Goal: Information Seeking & Learning: Learn about a topic

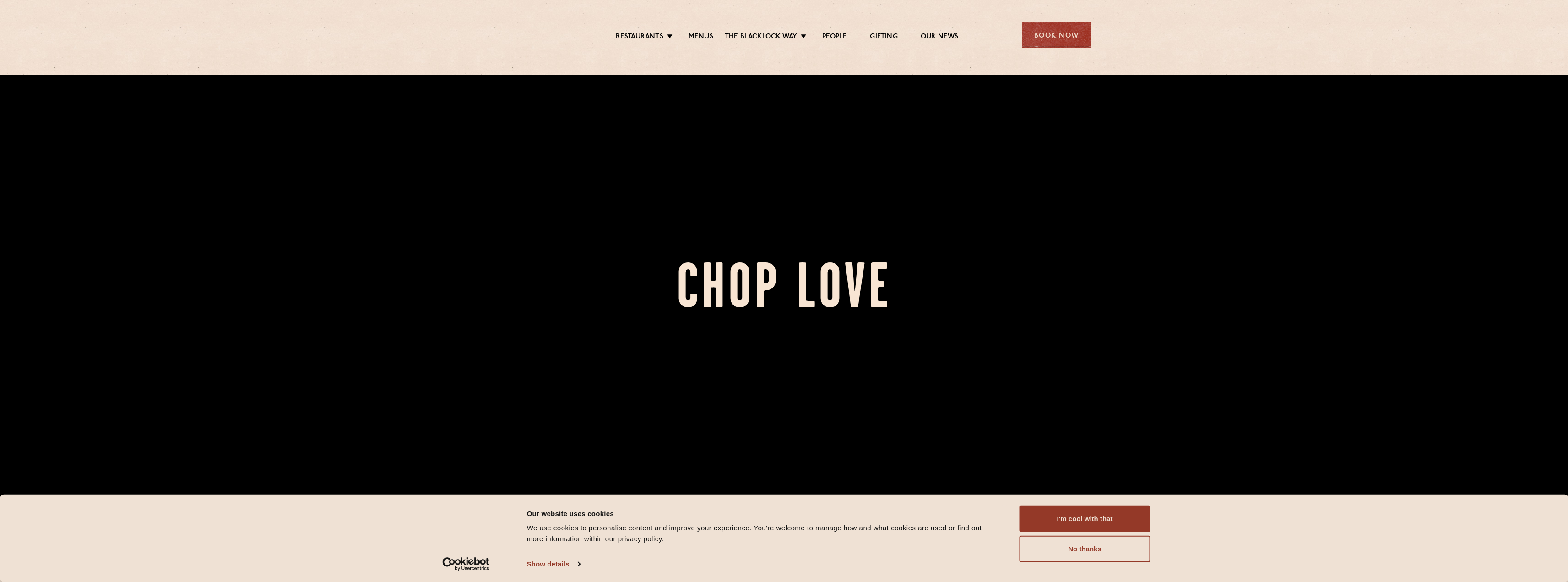
scroll to position [46, 0]
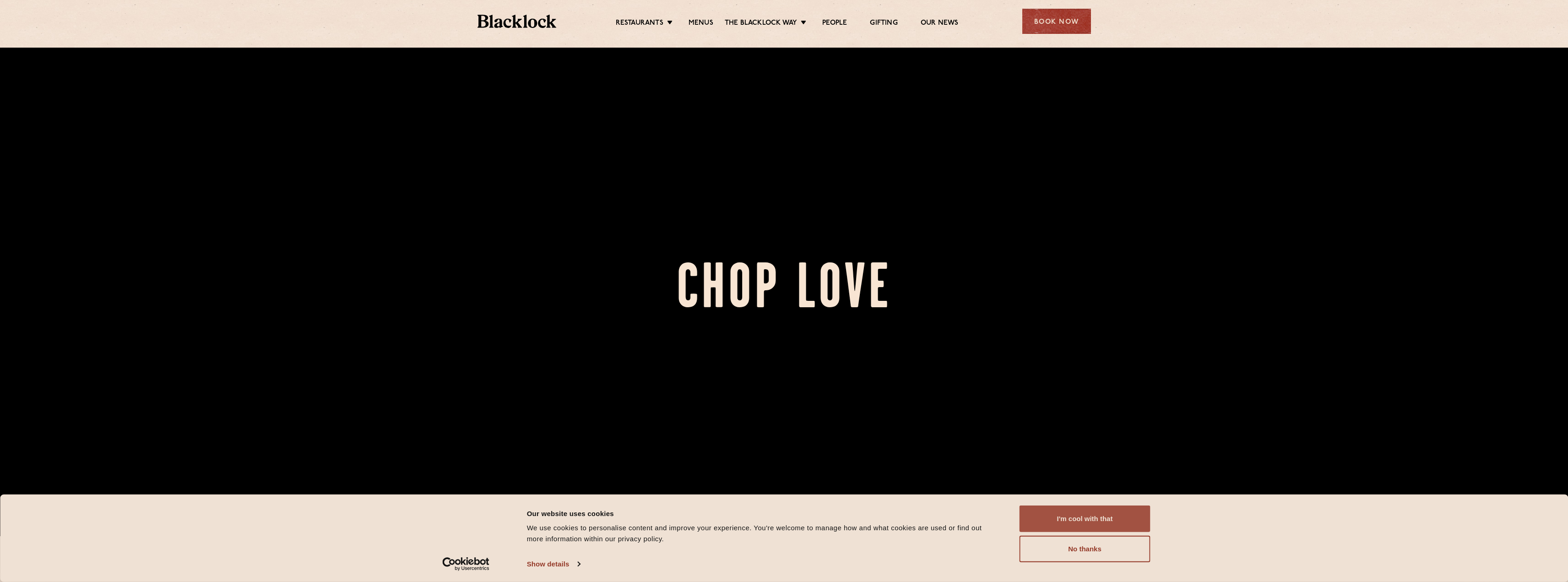
click at [1084, 506] on button "I'm cool with that" at bounding box center [1085, 519] width 131 height 27
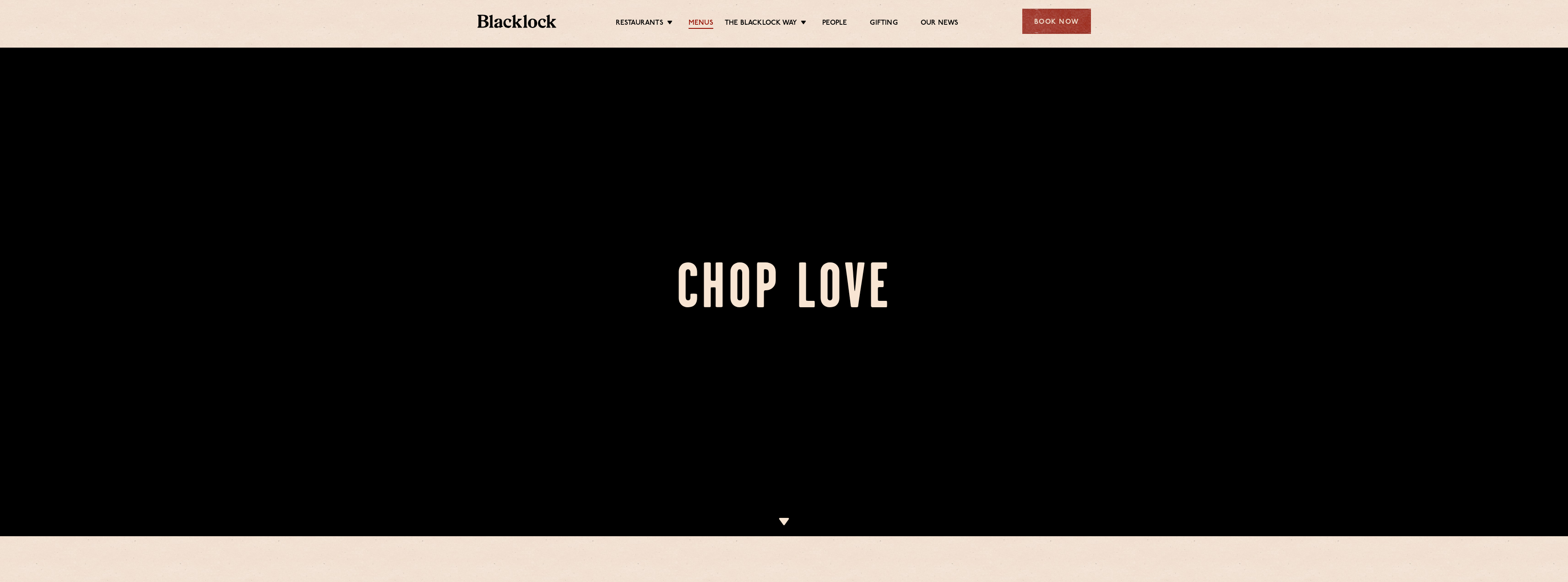
click at [696, 23] on link "Menus" at bounding box center [701, 24] width 25 height 10
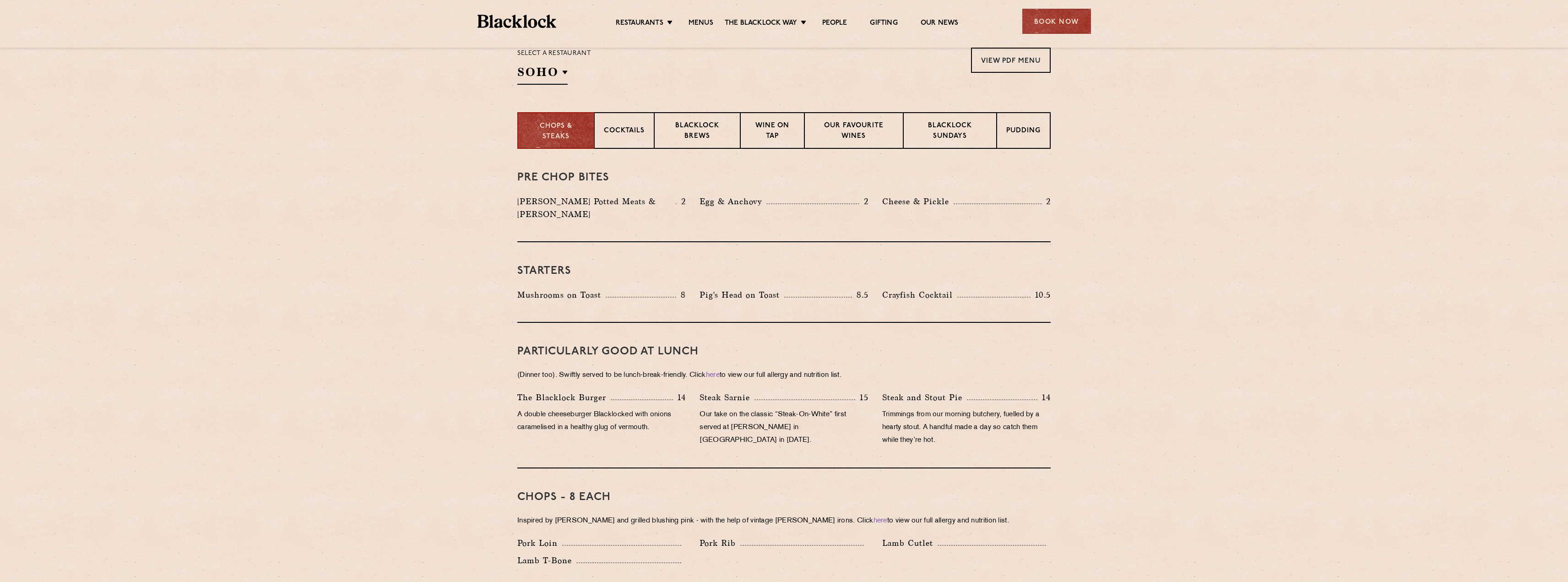
scroll to position [321, 0]
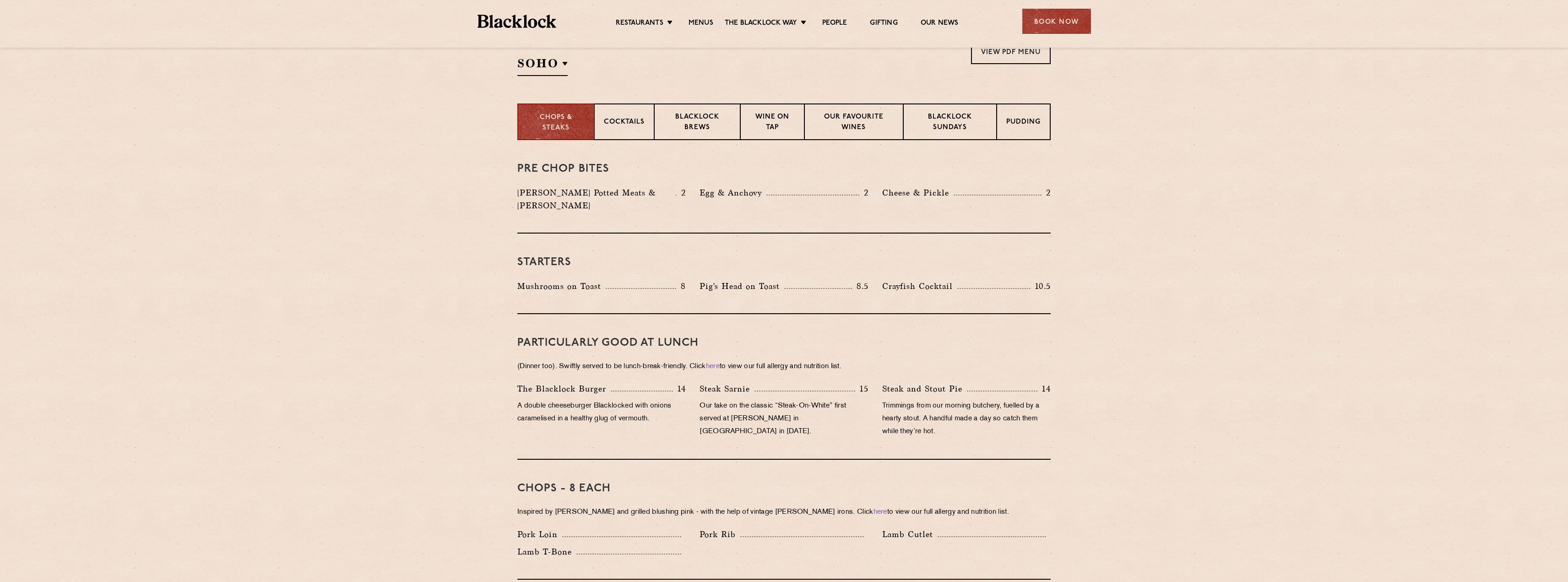
drag, startPoint x: 651, startPoint y: 260, endPoint x: 575, endPoint y: 265, distance: 76.2
click at [575, 265] on div "Starters Mushrooms on Toast 8 Pig's Head on Toast 8.5 Crayfish Cocktail 10.5" at bounding box center [784, 274] width 533 height 81
drag, startPoint x: 528, startPoint y: 271, endPoint x: 677, endPoint y: 276, distance: 149.1
click at [677, 280] on div "Mushrooms on Toast 8" at bounding box center [601, 286] width 168 height 13
drag, startPoint x: 1067, startPoint y: 200, endPoint x: 889, endPoint y: 188, distance: 178.4
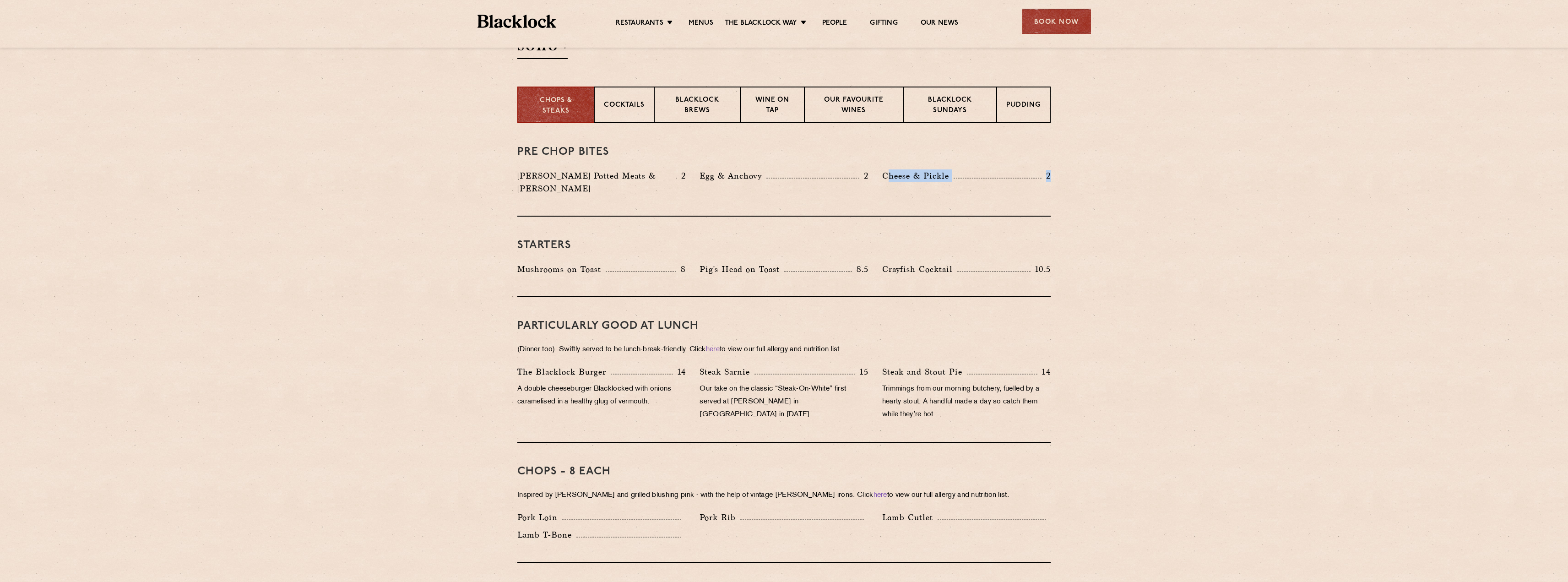
scroll to position [366, 0]
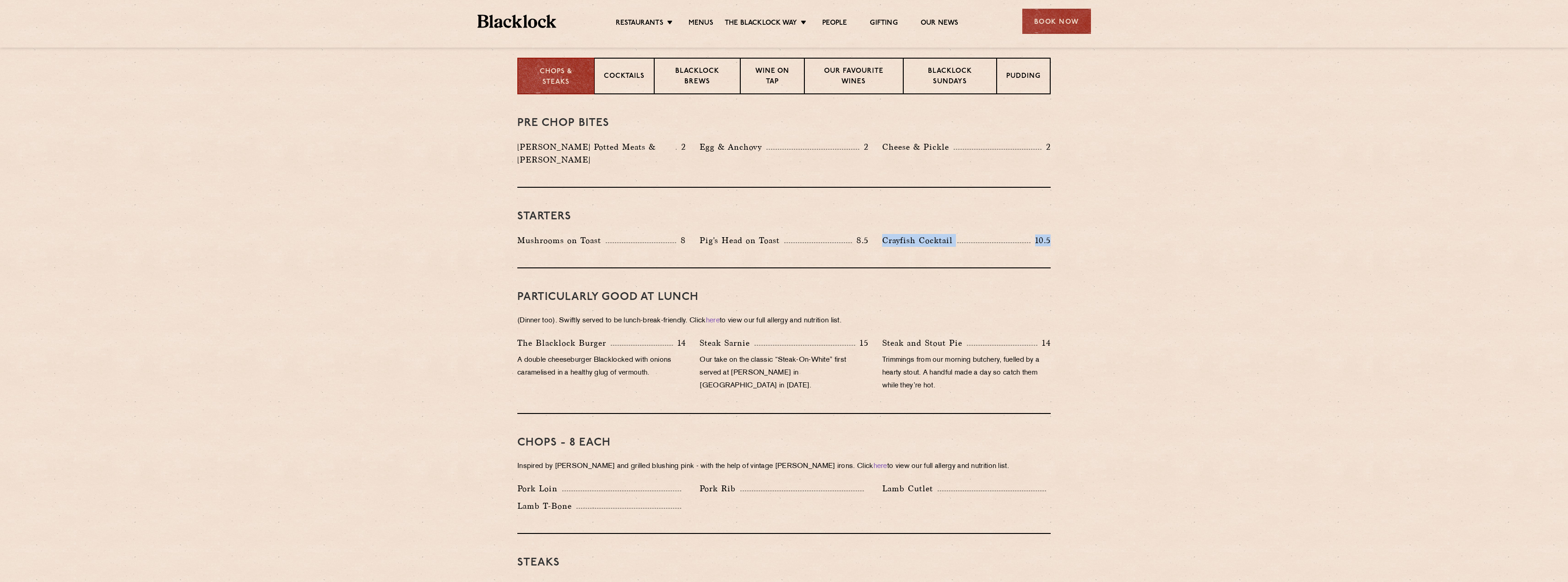
drag, startPoint x: 882, startPoint y: 225, endPoint x: 1069, endPoint y: 218, distance: 187.1
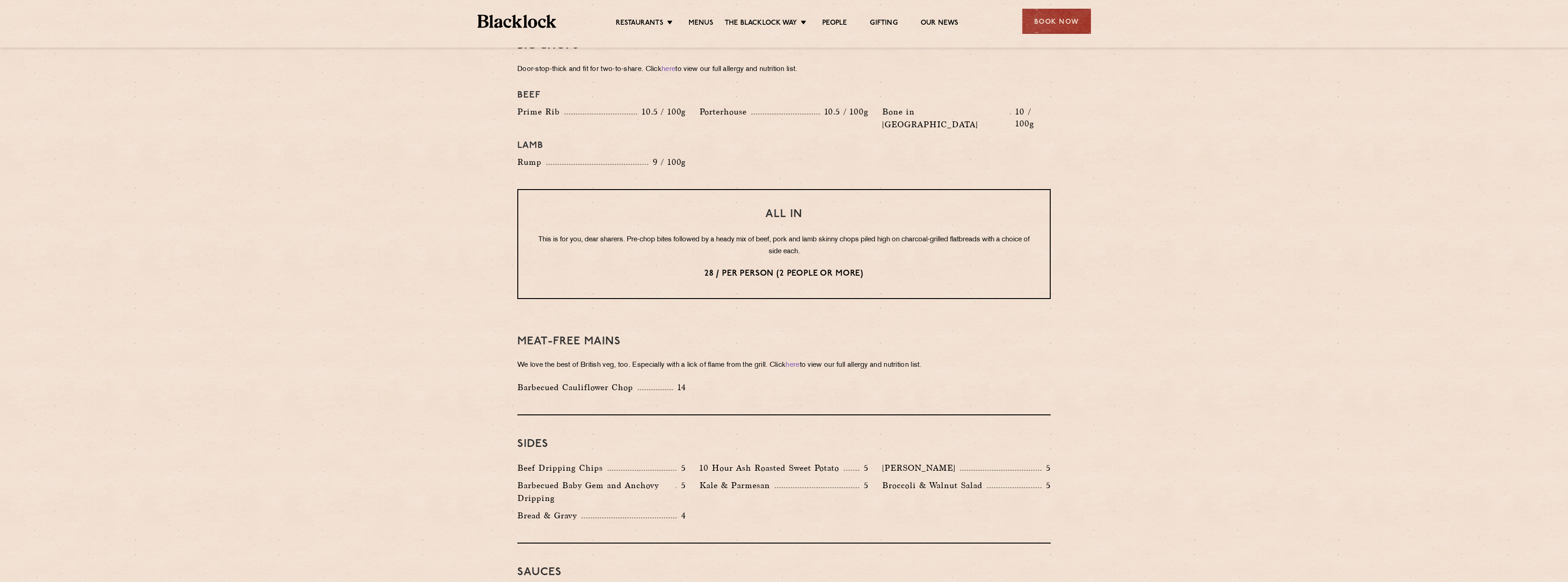
scroll to position [1053, 0]
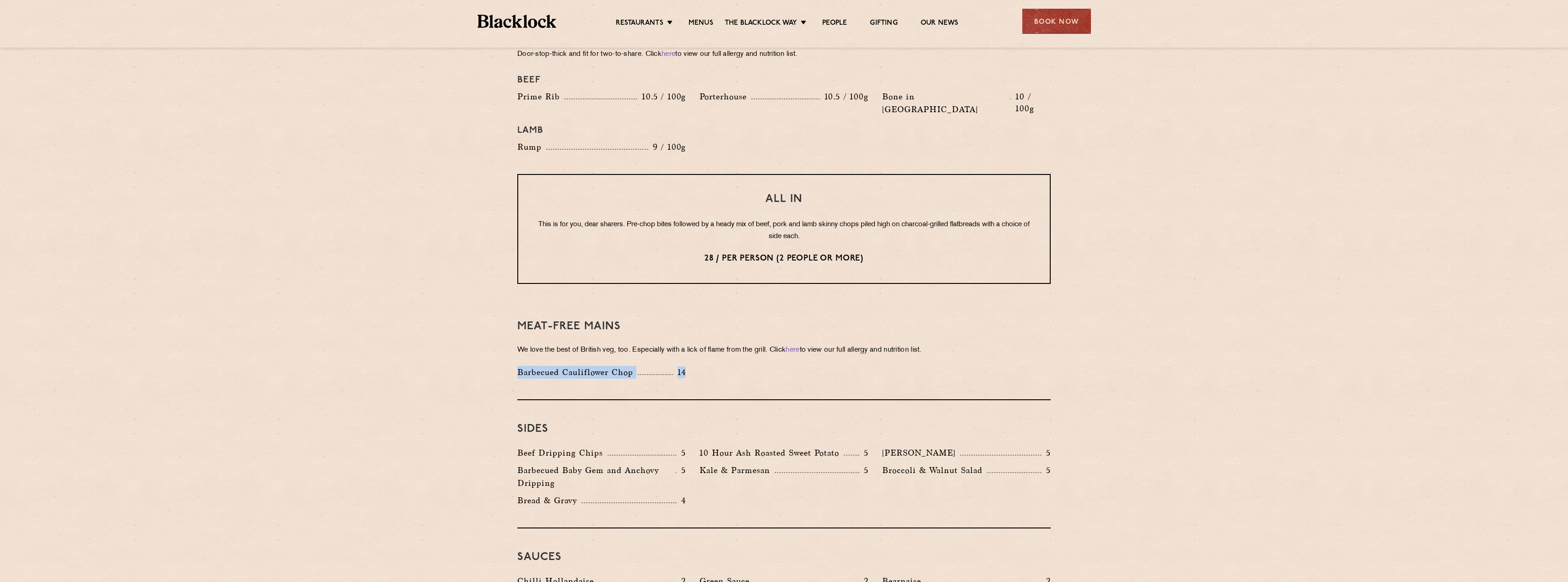
drag, startPoint x: 515, startPoint y: 348, endPoint x: 699, endPoint y: 346, distance: 184.0
click at [699, 366] on div "Barbecued Cauliflower Chop 14" at bounding box center [784, 375] width 547 height 17
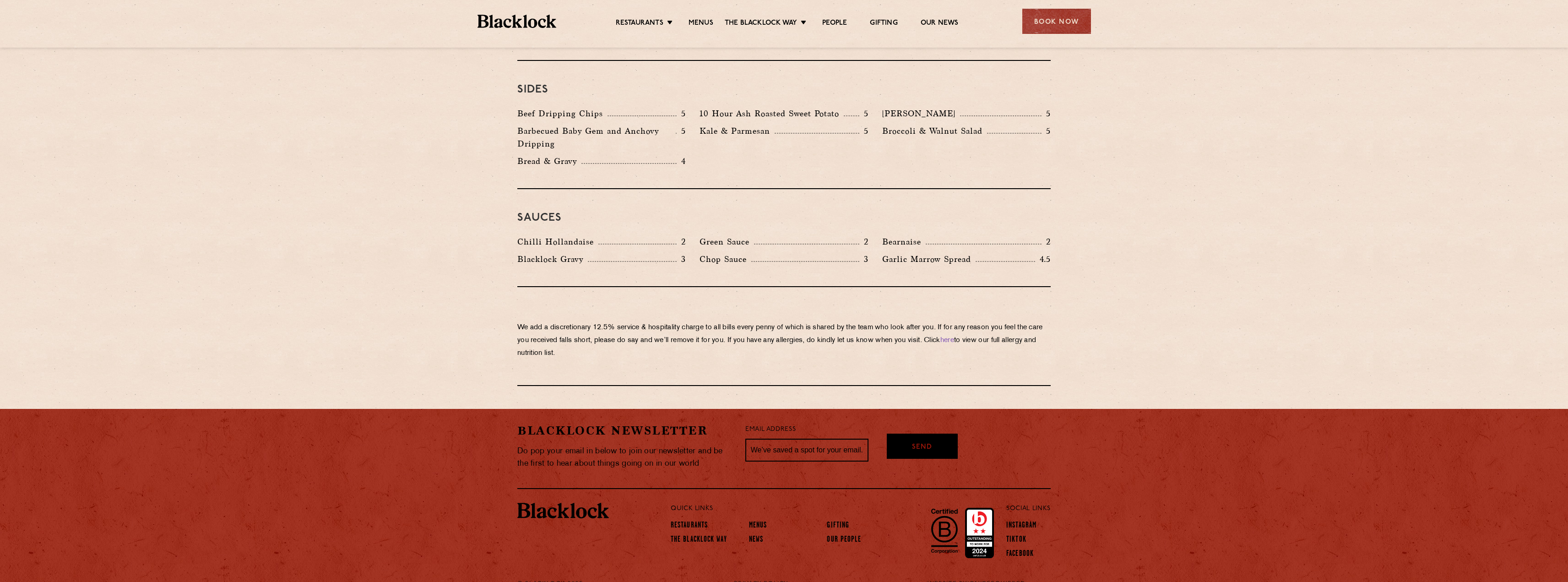
scroll to position [1255, 0]
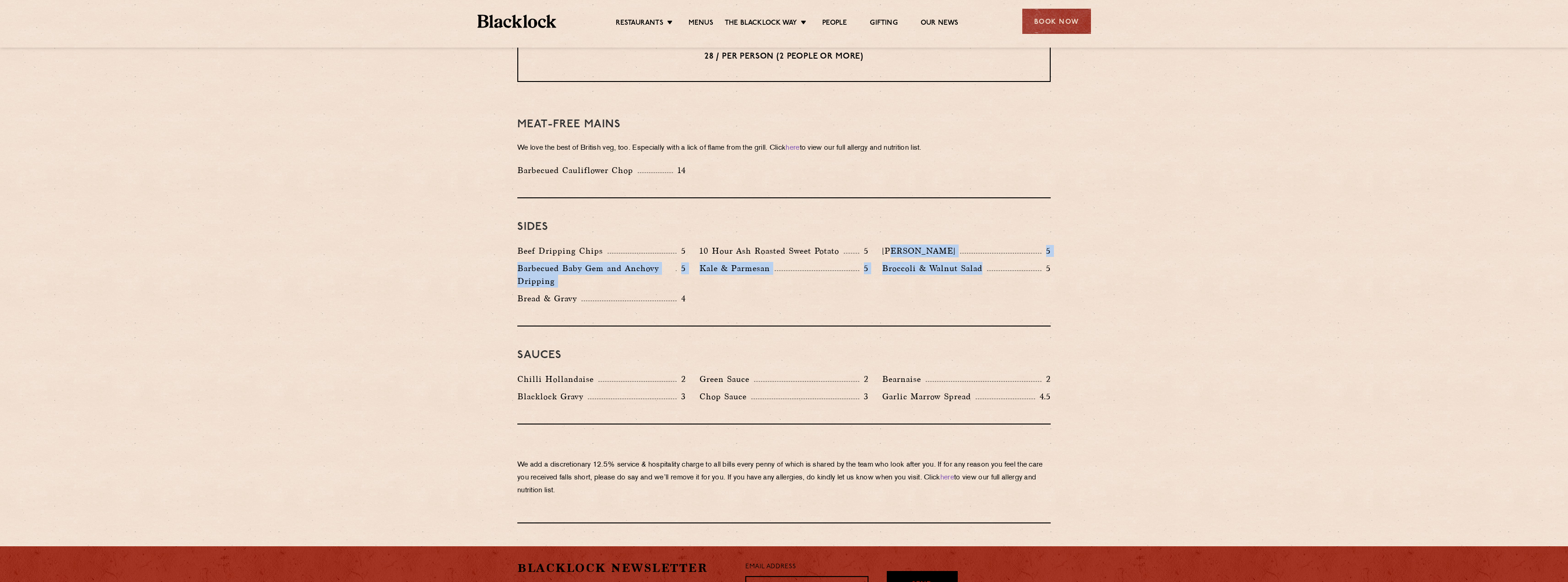
drag, startPoint x: 891, startPoint y: 235, endPoint x: 1028, endPoint y: 243, distance: 137.2
click at [1028, 245] on div "Beef Dripping Chips 5 10 Hour Ash Roasted Sweet Potato 5 Autumn Slaw 5 Barbecue…" at bounding box center [784, 277] width 547 height 65
click at [994, 270] on div at bounding box center [1014, 270] width 55 height 1
drag, startPoint x: 1061, startPoint y: 243, endPoint x: 884, endPoint y: 243, distance: 177.0
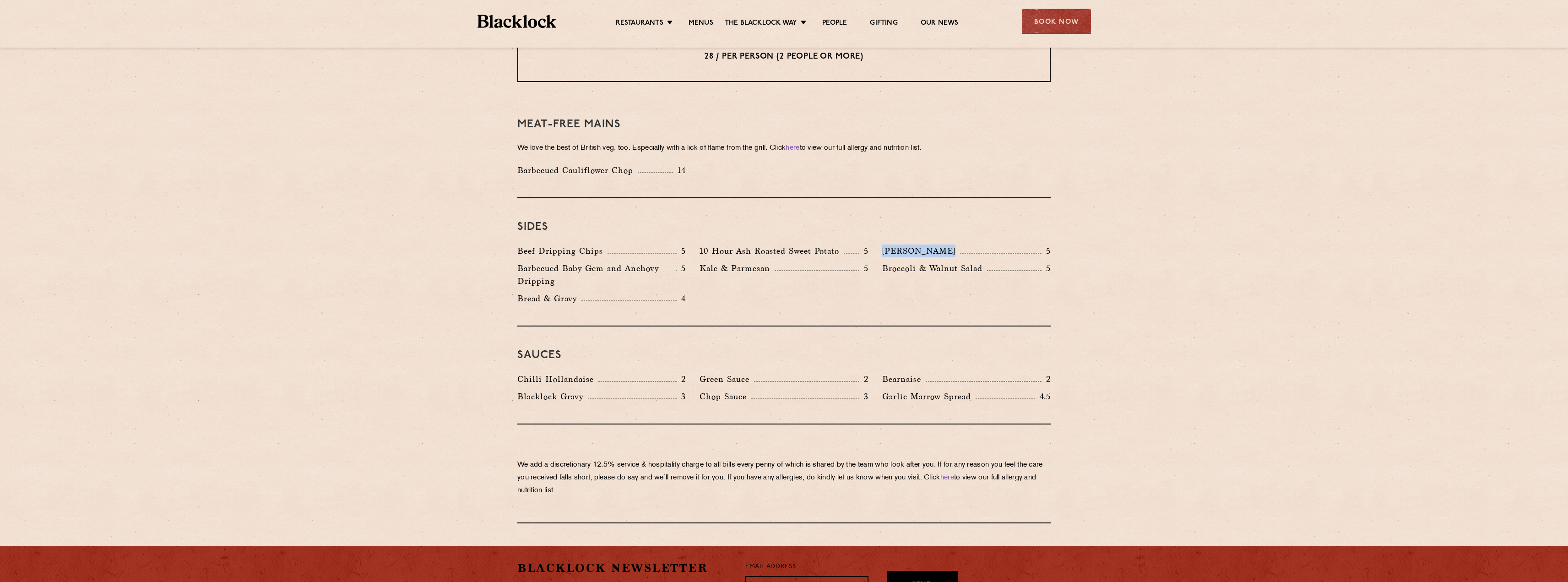
drag, startPoint x: 881, startPoint y: 211, endPoint x: 998, endPoint y: 211, distance: 117.0
click at [998, 211] on div "Sides Beef Dripping Chips 5 10 Hour Ash Roasted Sweet Potato 5 Autumn Slaw 5 Ba…" at bounding box center [784, 262] width 533 height 128
drag, startPoint x: 499, startPoint y: 230, endPoint x: 593, endPoint y: 223, distance: 94.3
drag, startPoint x: 515, startPoint y: 273, endPoint x: 757, endPoint y: 275, distance: 242.0
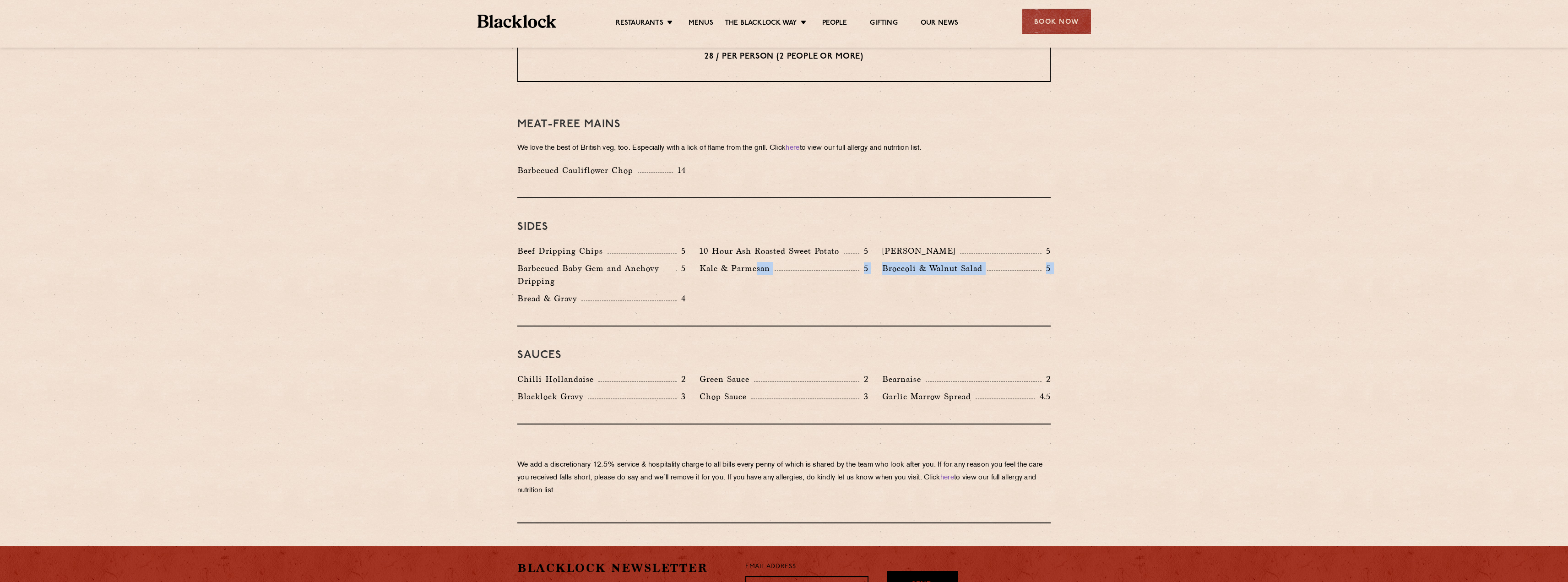
click at [758, 275] on div "Beef Dripping Chips 5 10 Hour Ash Roasted Sweet Potato 5 Autumn Slaw 5 Barbecue…" at bounding box center [784, 277] width 547 height 65
drag, startPoint x: 726, startPoint y: 280, endPoint x: 789, endPoint y: 234, distance: 78.0
click at [725, 279] on div "Beef Dripping Chips 5 10 Hour Ash Roasted Sweet Potato 5 Autumn Slaw 5 Barbecue…" at bounding box center [784, 277] width 547 height 65
drag, startPoint x: 699, startPoint y: 243, endPoint x: 823, endPoint y: 265, distance: 125.9
click at [882, 245] on div "Beef Dripping Chips 5 10 Hour Ash Roasted Sweet Potato 5 Autumn Slaw 5 Barbecue…" at bounding box center [784, 277] width 547 height 65
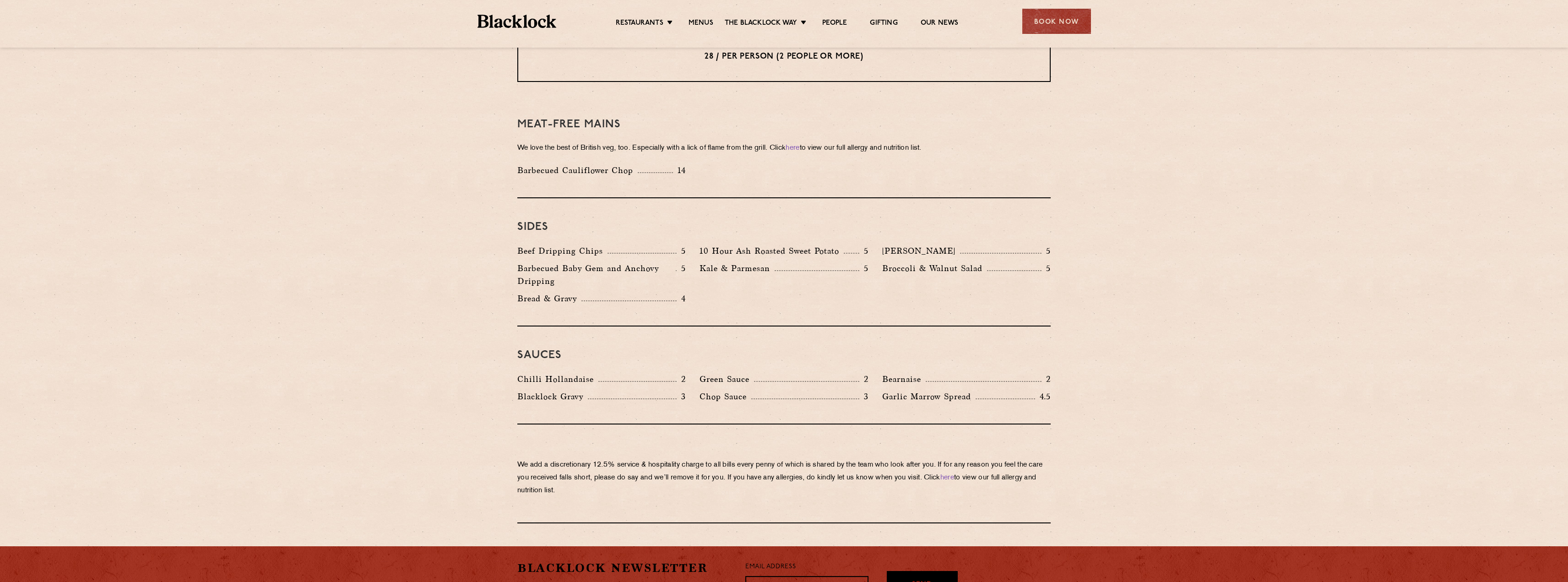
click at [776, 283] on div "Beef Dripping Chips 5 10 Hour Ash Roasted Sweet Potato 5 Autumn Slaw 5 Barbecue…" at bounding box center [784, 277] width 547 height 65
drag, startPoint x: 691, startPoint y: 247, endPoint x: 1032, endPoint y: 253, distance: 341.1
click at [1032, 253] on div "Beef Dripping Chips 5 10 Hour Ash Roasted Sweet Potato 5 Autumn Slaw 5 Barbecue…" at bounding box center [784, 277] width 547 height 65
click at [561, 262] on p "Barbecued Baby Gem and Anchovy Dripping" at bounding box center [596, 275] width 158 height 25
drag, startPoint x: 576, startPoint y: 250, endPoint x: 518, endPoint y: 242, distance: 58.5
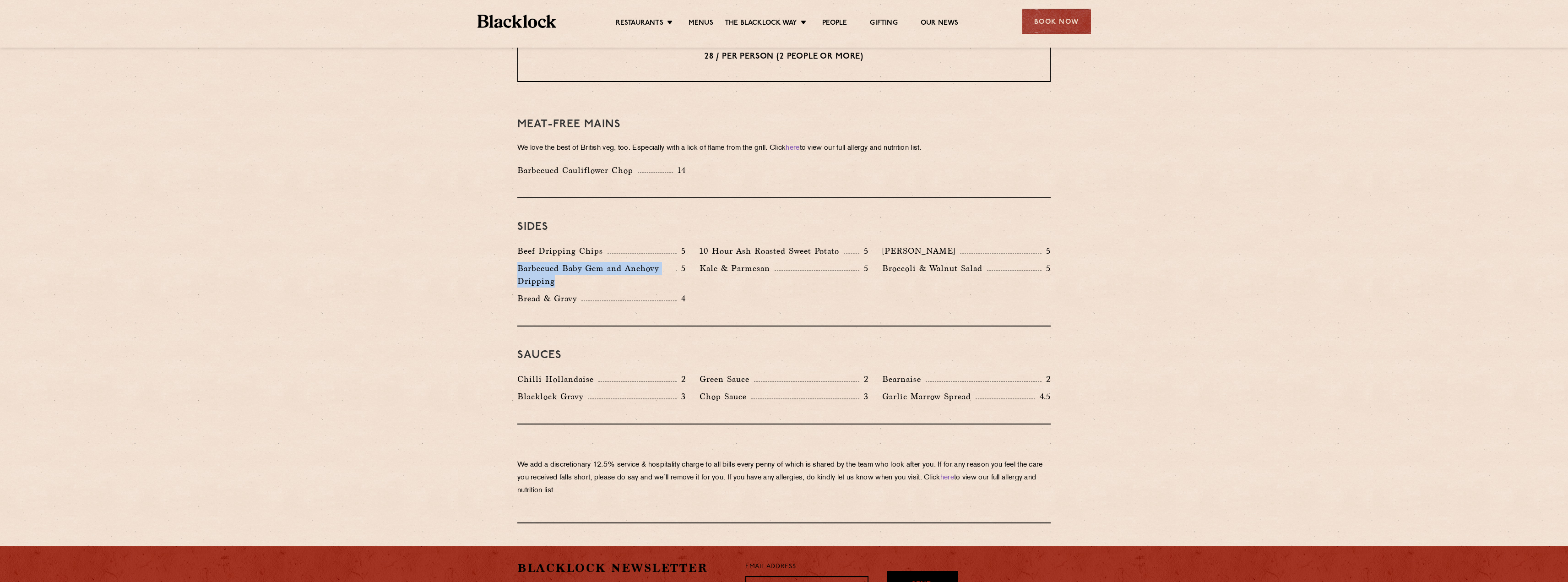
click at [518, 262] on p "Barbecued Baby Gem and Anchovy Dripping" at bounding box center [596, 275] width 158 height 25
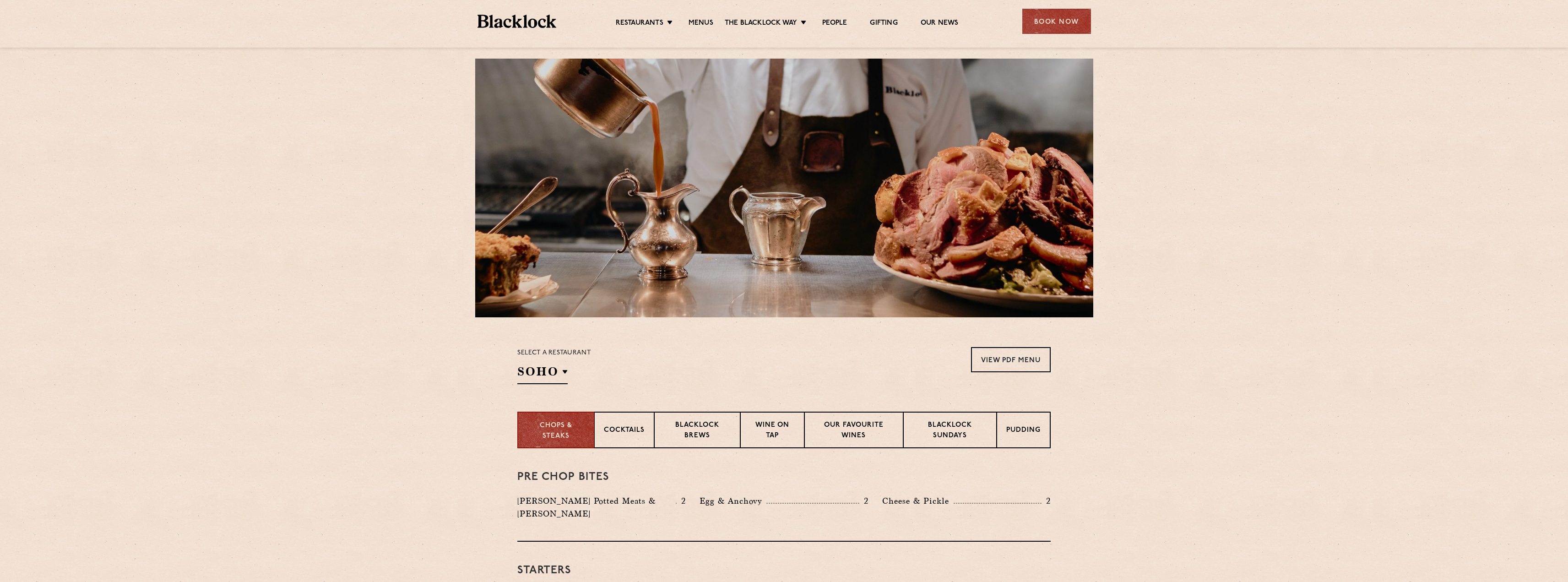
scroll to position [0, 0]
